Goal: Transaction & Acquisition: Purchase product/service

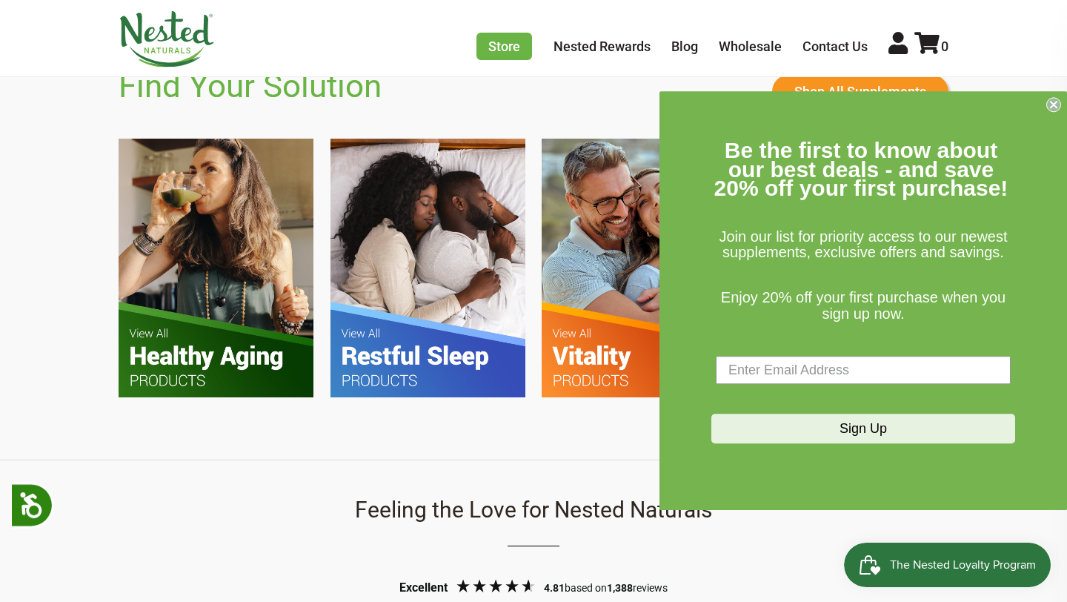
scroll to position [903, 0]
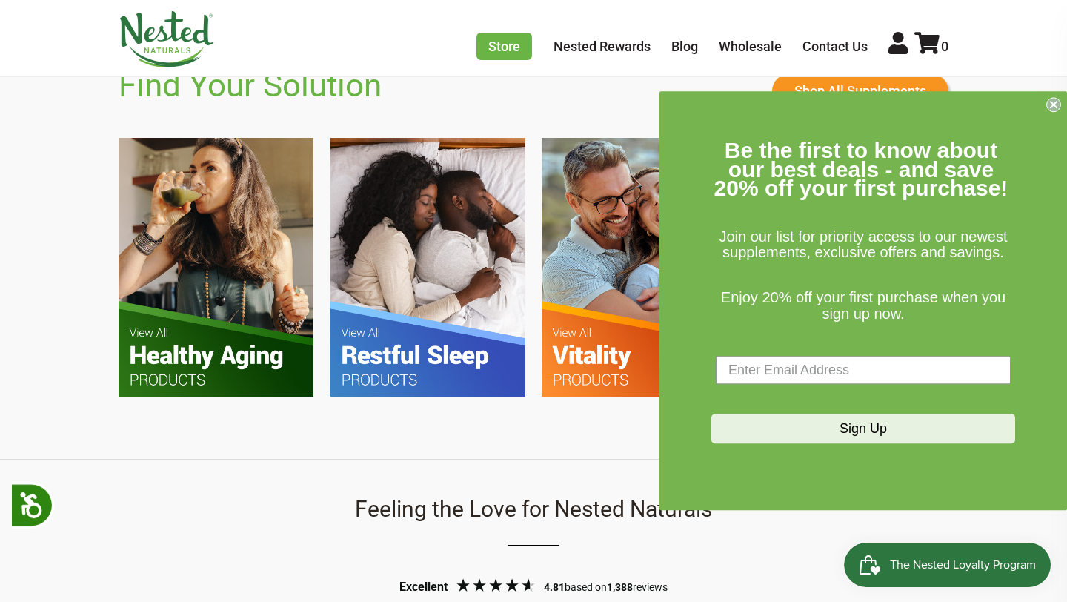
click at [1056, 104] on circle "Close dialog" at bounding box center [1054, 105] width 14 height 14
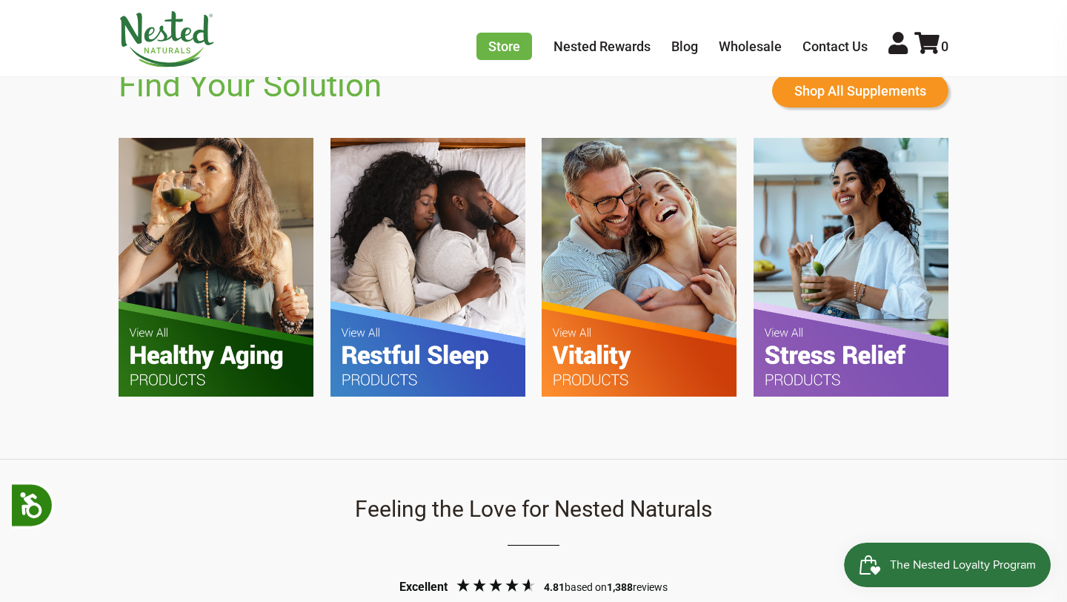
scroll to position [0, 520]
click at [426, 356] on img at bounding box center [427, 267] width 195 height 259
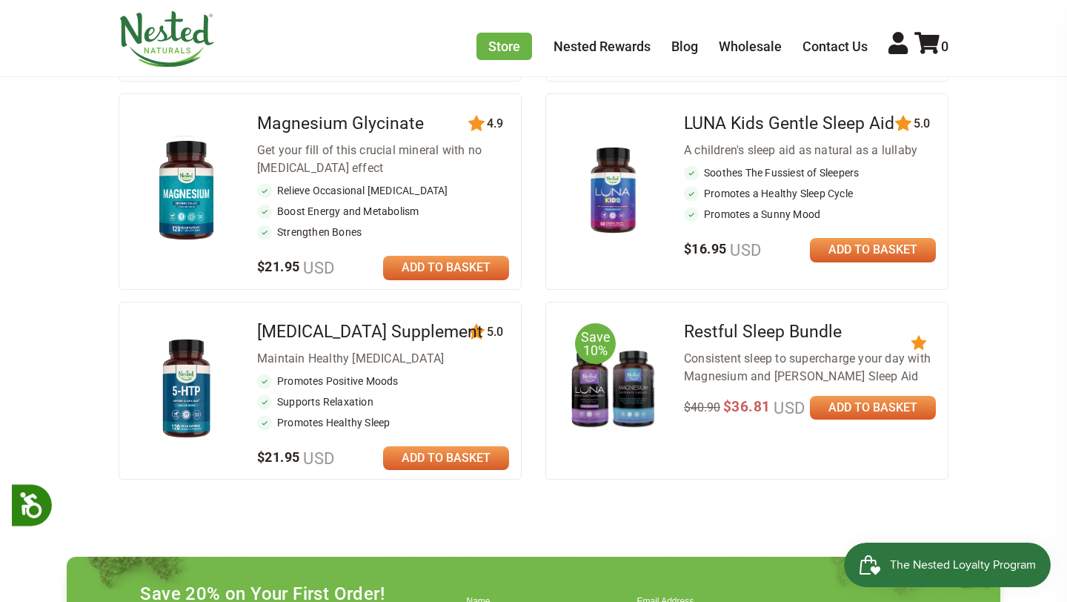
scroll to position [810, 0]
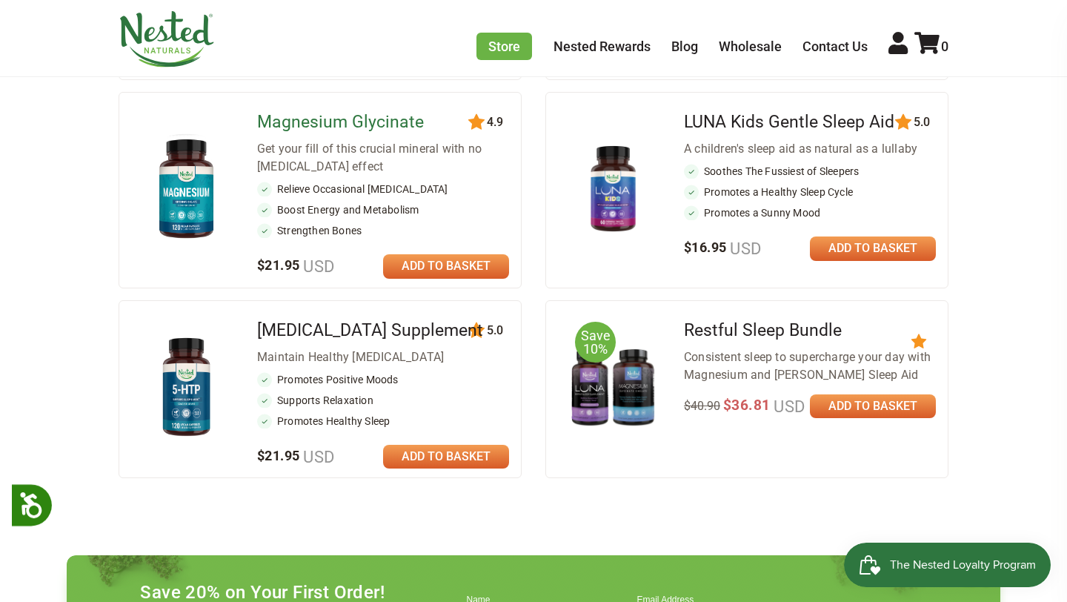
click at [349, 128] on link "Magnesium Glycinate" at bounding box center [340, 122] width 167 height 20
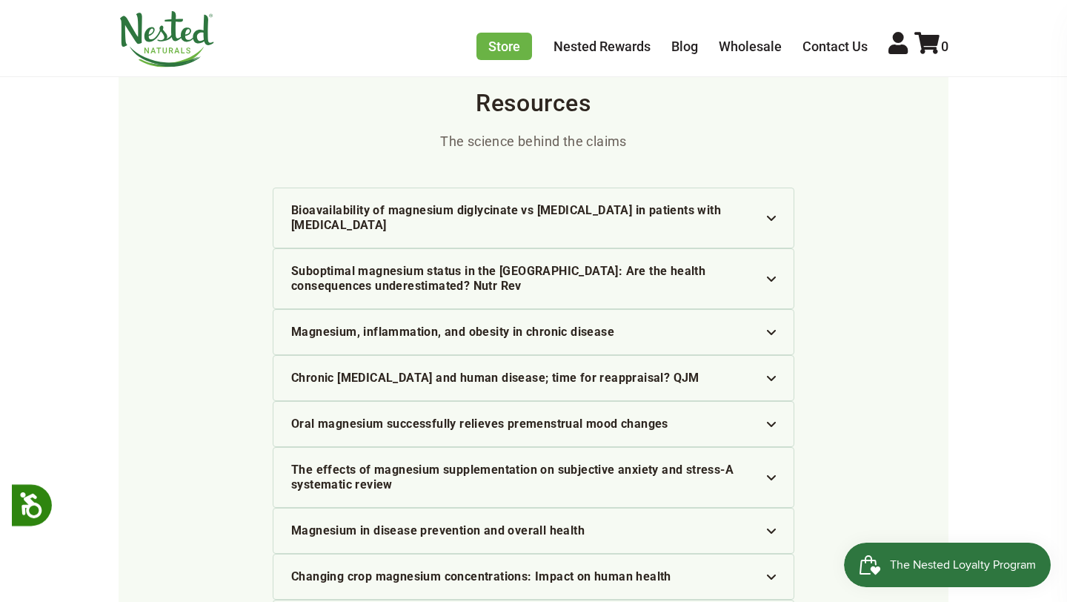
scroll to position [3596, 0]
click at [769, 330] on img at bounding box center [771, 332] width 9 height 5
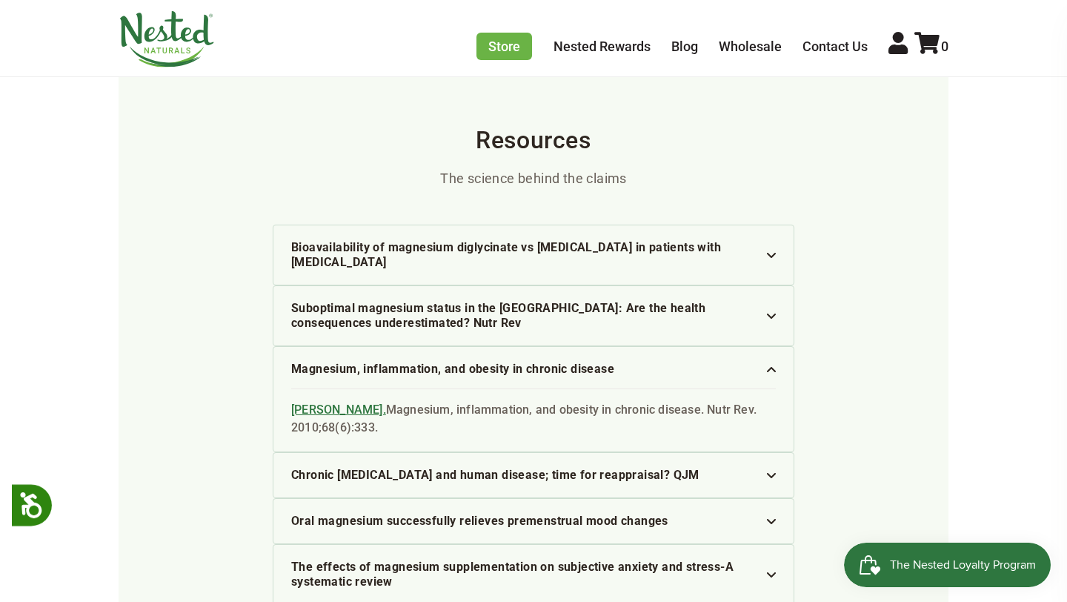
scroll to position [3553, 0]
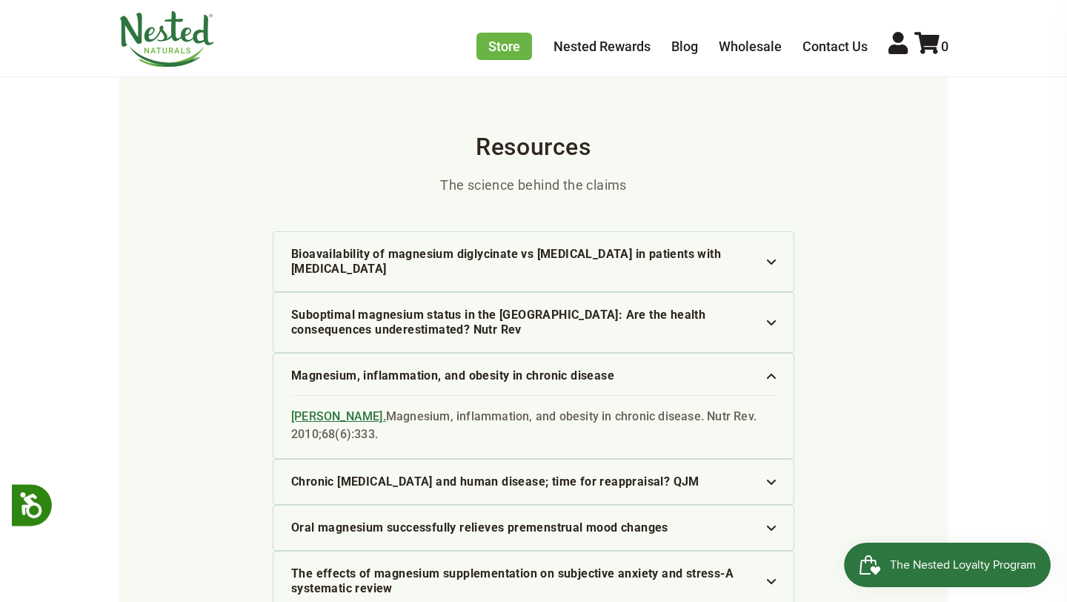
click at [762, 368] on div "Magnesium, inflammation, and obesity in chronic disease" at bounding box center [533, 375] width 484 height 15
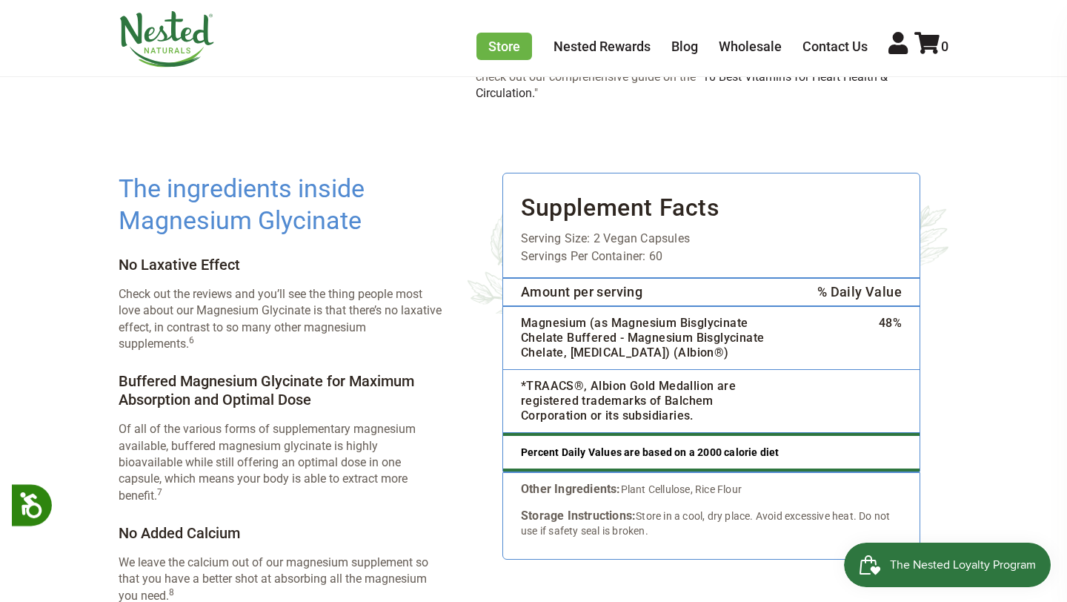
scroll to position [2173, 0]
